Goal: Find contact information: Find contact information

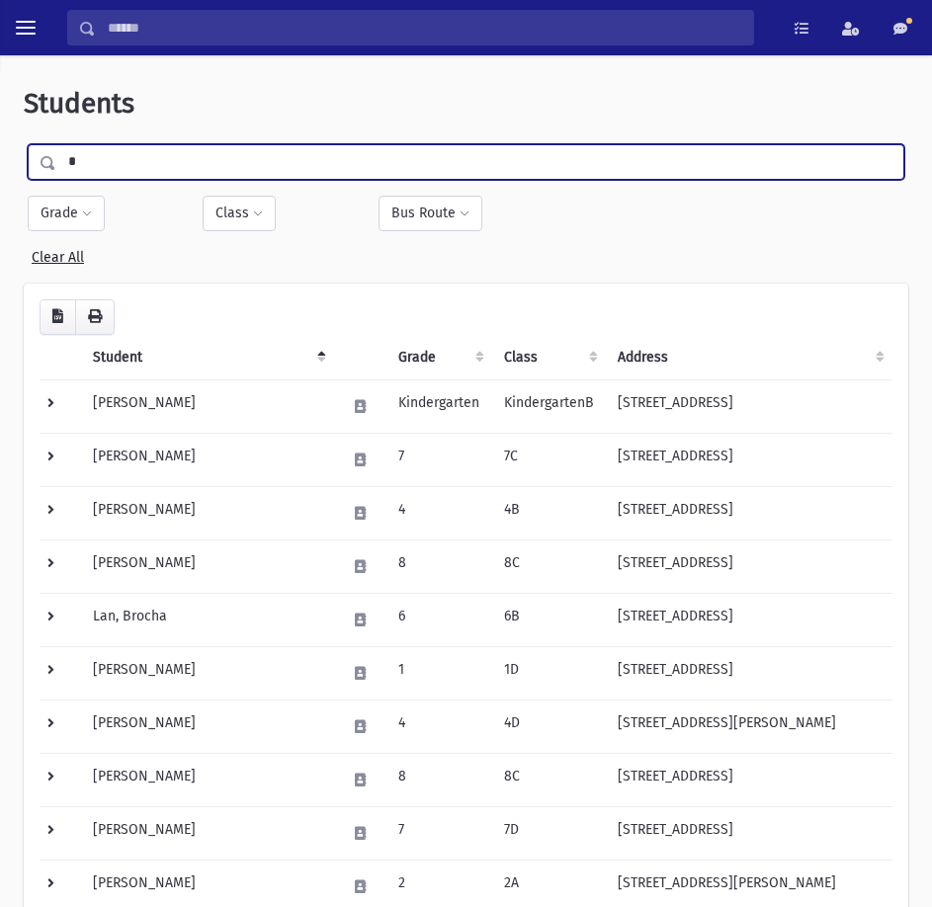
click at [344, 155] on input "*" at bounding box center [479, 162] width 847 height 36
click at [343, 154] on input "*" at bounding box center [479, 162] width 847 height 36
type input "*****"
click at [24, 144] on input "submit" at bounding box center [51, 157] width 55 height 27
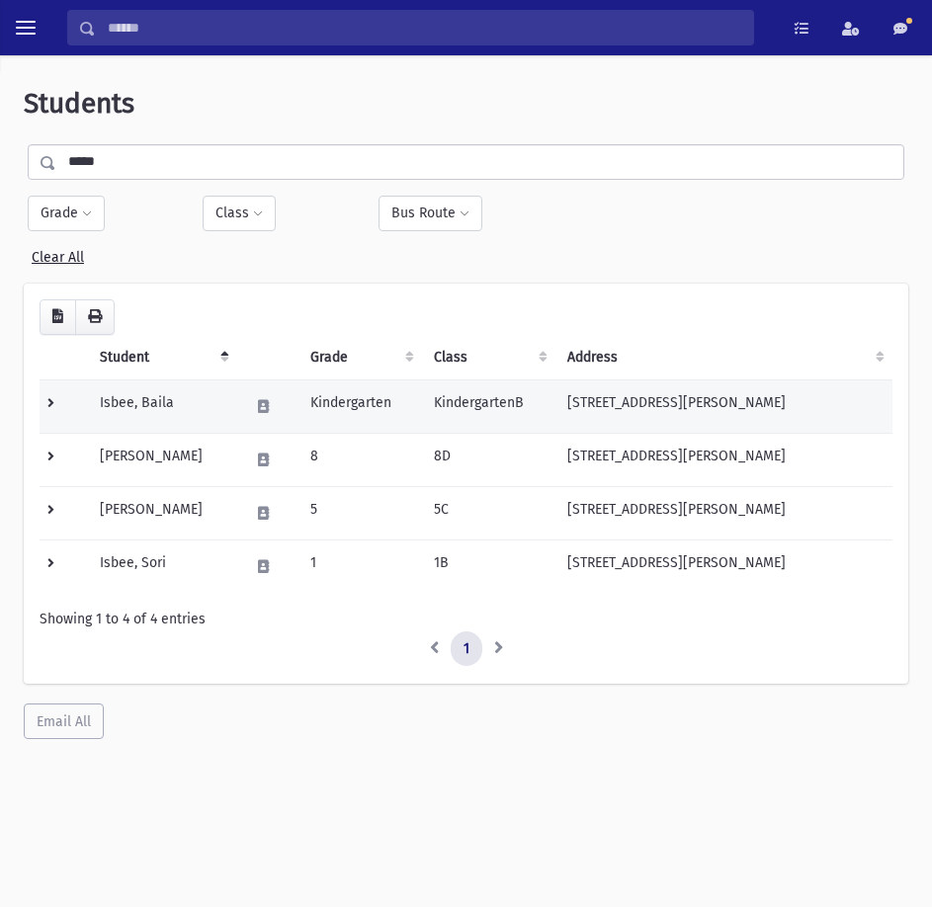
click at [673, 411] on td "[STREET_ADDRESS][PERSON_NAME]" at bounding box center [723, 406] width 337 height 53
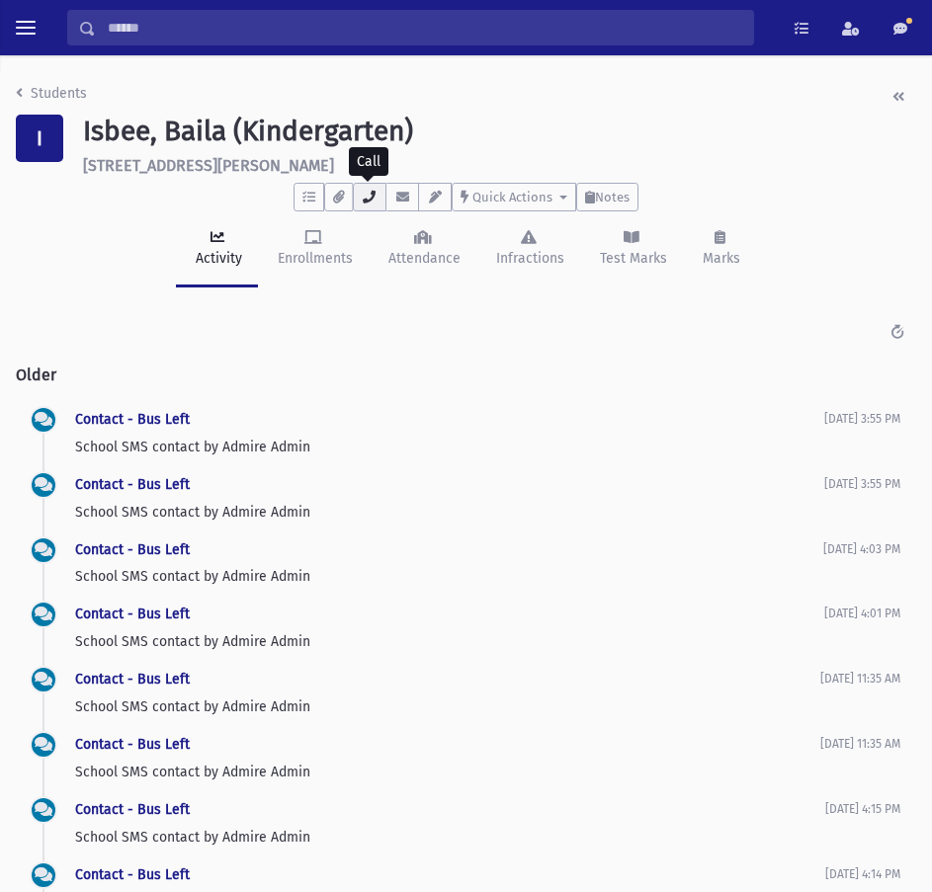
click at [371, 200] on icon "button" at bounding box center [370, 197] width 16 height 13
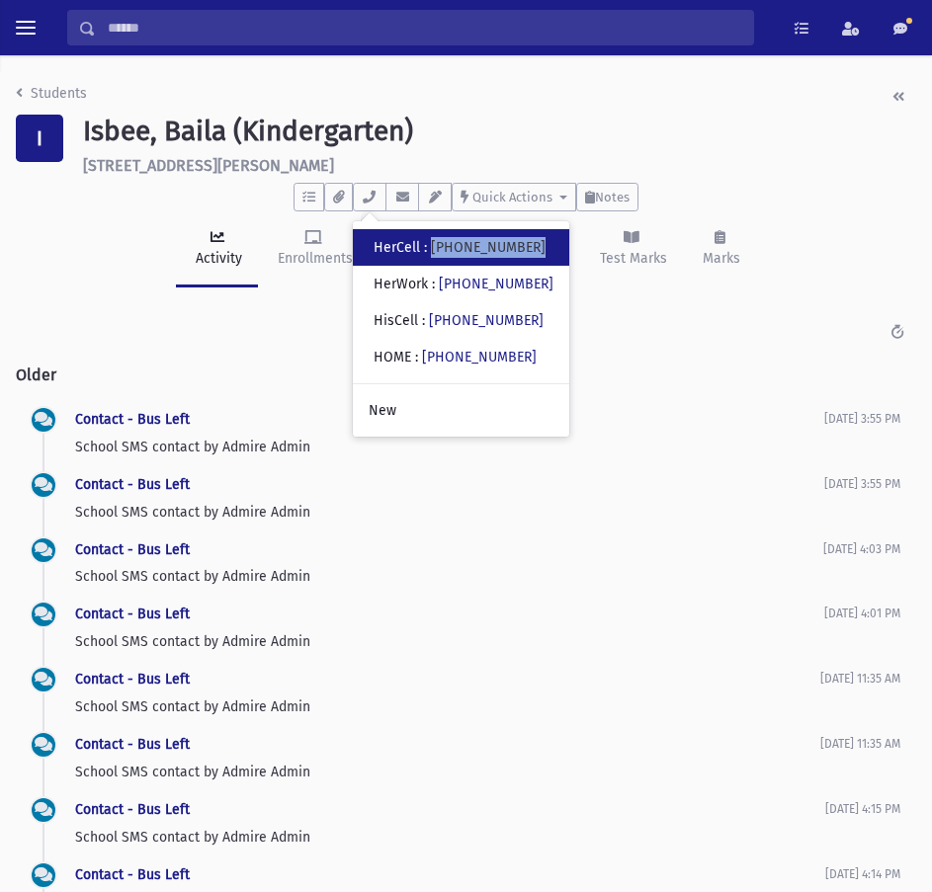
drag, startPoint x: 439, startPoint y: 243, endPoint x: 527, endPoint y: 248, distance: 88.1
click at [527, 248] on div "• HerCell : (973) 930-0787" at bounding box center [461, 247] width 216 height 37
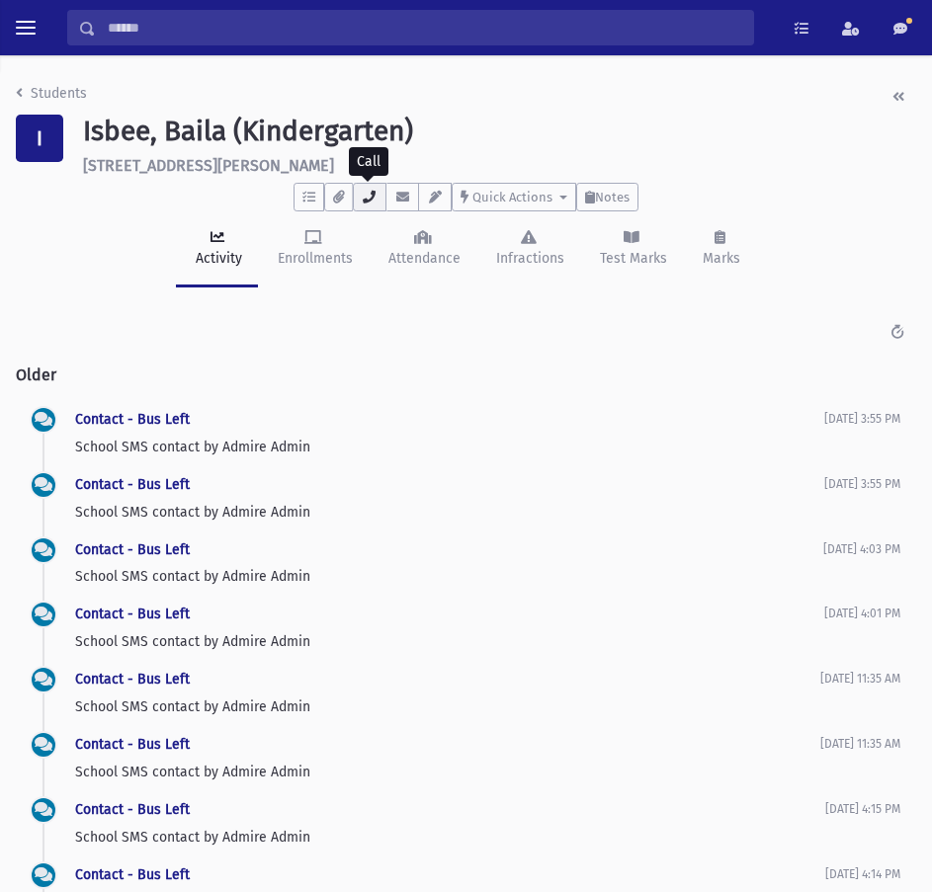
click at [363, 197] on icon "button" at bounding box center [370, 197] width 16 height 13
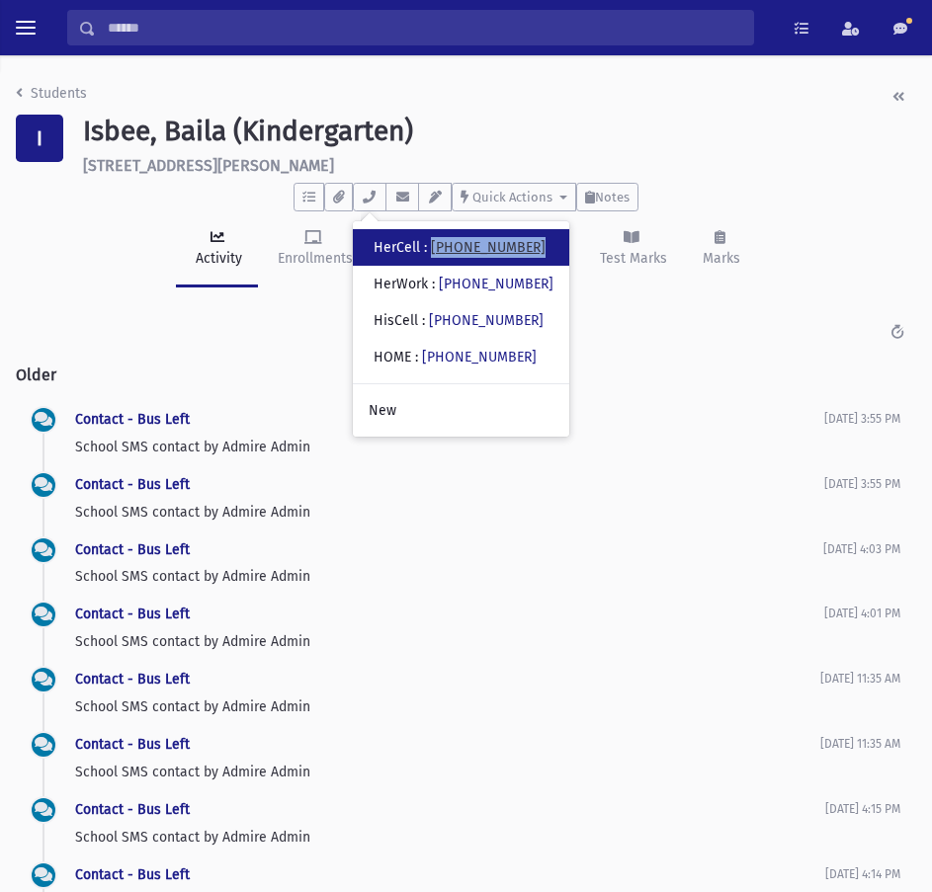
drag, startPoint x: 438, startPoint y: 240, endPoint x: 524, endPoint y: 252, distance: 86.8
click at [524, 252] on div "HerCell : (973) 930-0787" at bounding box center [460, 247] width 172 height 21
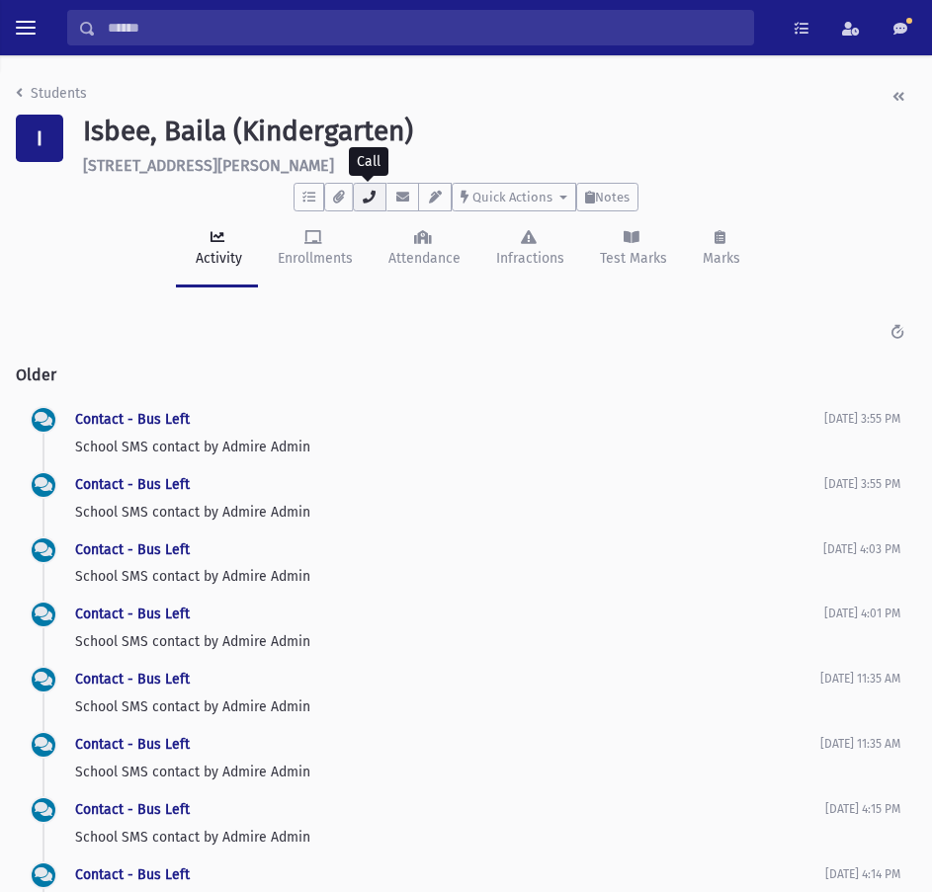
click at [370, 195] on icon "button" at bounding box center [370, 197] width 16 height 13
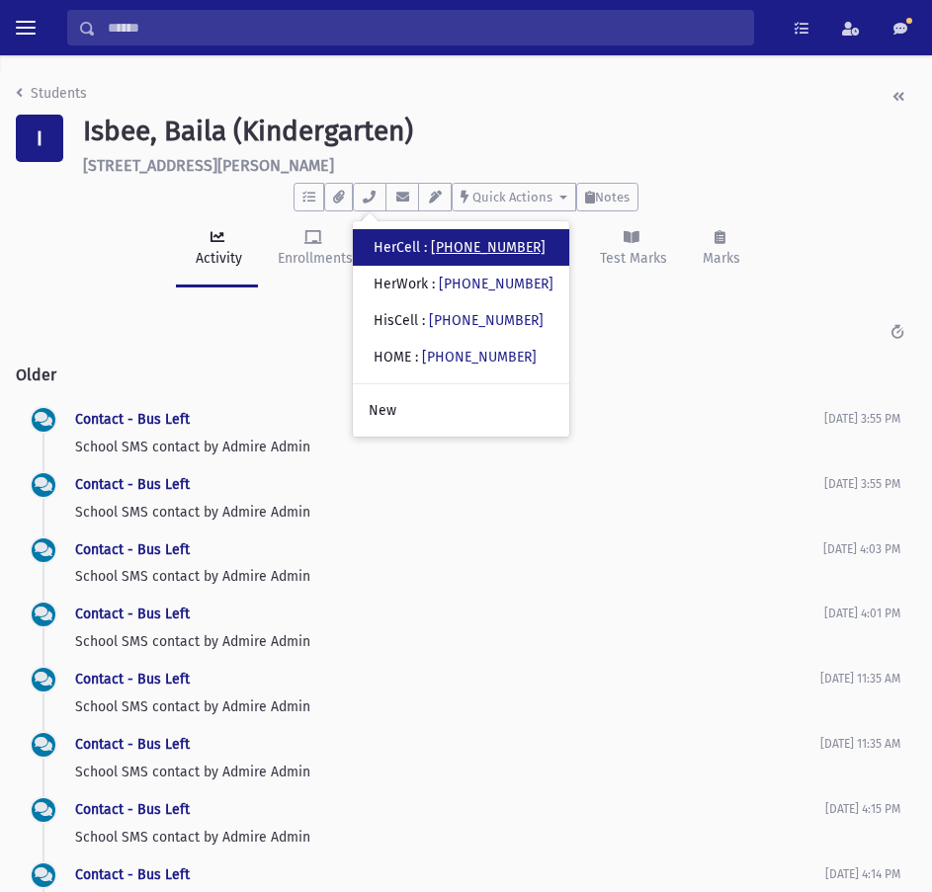
drag, startPoint x: 455, startPoint y: 241, endPoint x: 446, endPoint y: 247, distance: 10.7
click at [446, 247] on link "(973) 930-0787" at bounding box center [488, 247] width 115 height 17
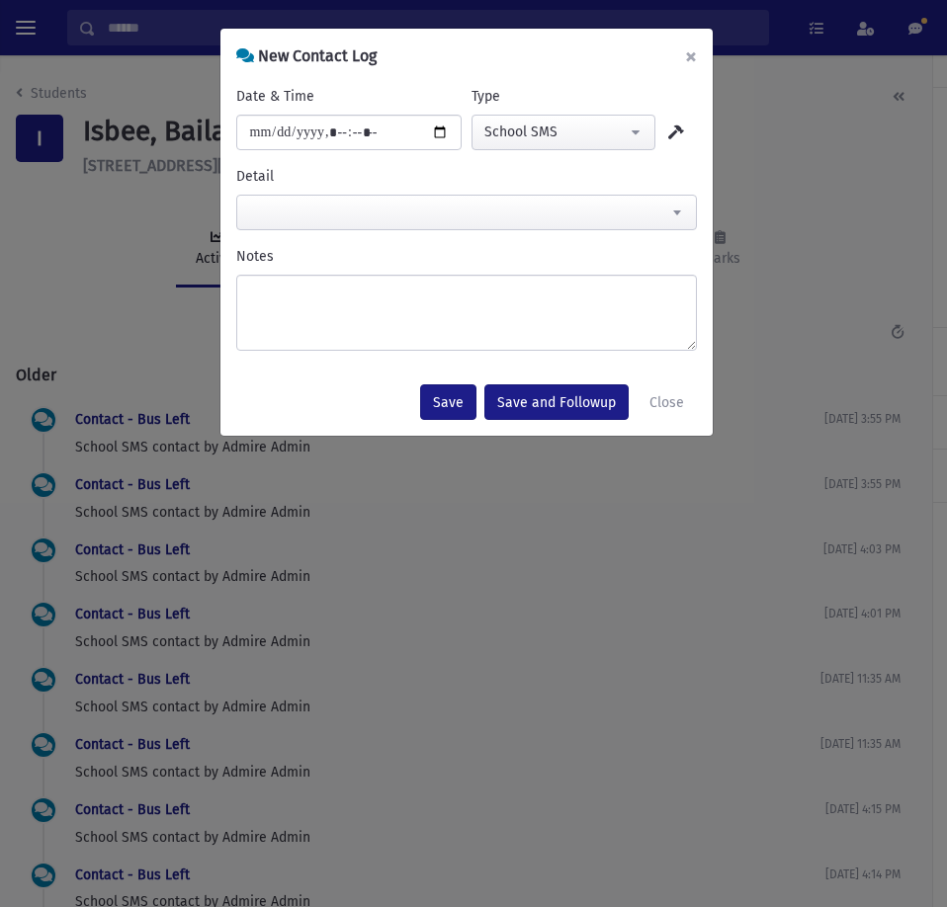
click at [694, 60] on button "×" at bounding box center [690, 56] width 43 height 55
